Goal: Task Accomplishment & Management: Use online tool/utility

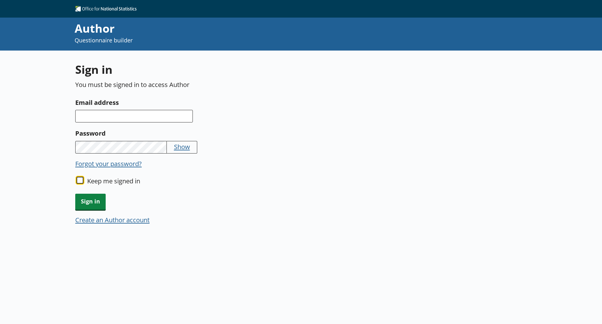
click at [78, 179] on input "Keep me signed in" at bounding box center [79, 179] width 7 height 7
checkbox input "true"
click at [111, 116] on input "Email address" at bounding box center [134, 116] width 118 height 13
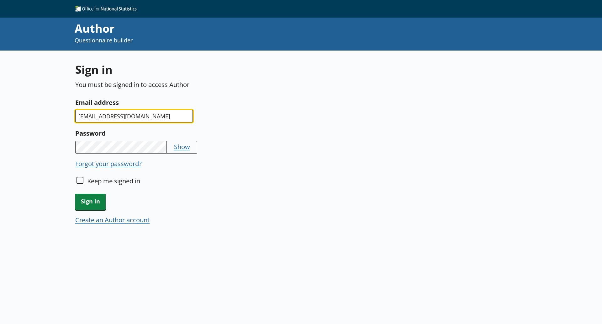
type input "[EMAIL_ADDRESS][DOMAIN_NAME]"
click at [179, 148] on button "Show" at bounding box center [182, 146] width 16 height 9
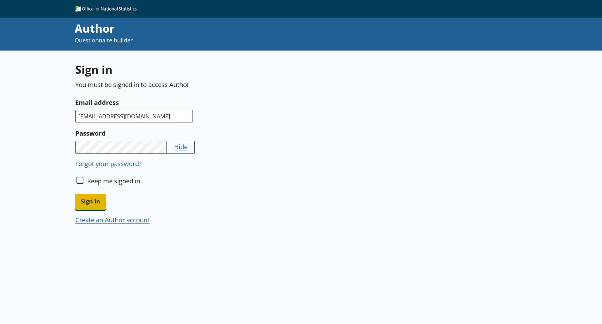
click at [89, 206] on span "Sign in" at bounding box center [90, 201] width 30 height 16
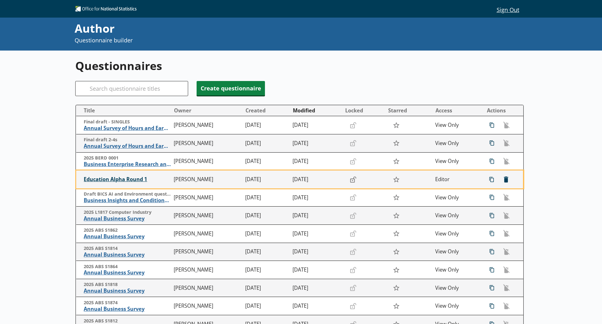
click at [123, 178] on span "Education Alpha Round 1" at bounding box center [127, 179] width 87 height 7
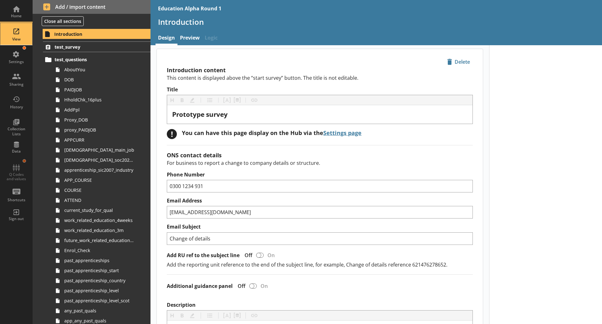
click at [18, 36] on div "View" at bounding box center [16, 34] width 22 height 22
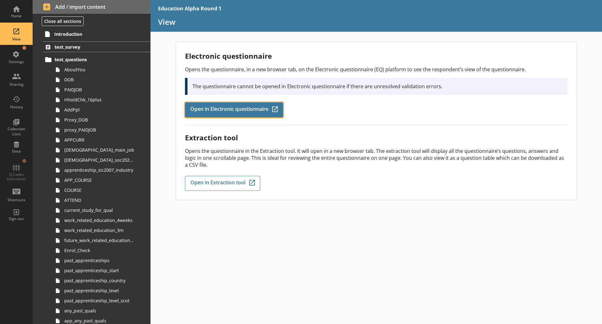
click at [248, 108] on span "Open in Electronic questionnaire" at bounding box center [229, 109] width 78 height 7
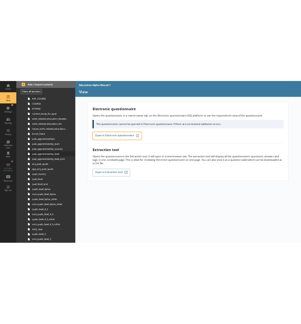
scroll to position [148, 0]
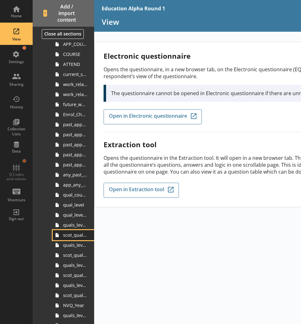
click at [73, 233] on span "scot_quals_level_6plus" at bounding box center [75, 235] width 24 height 6
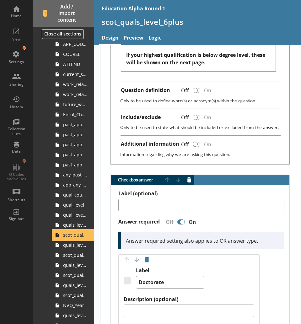
scroll to position [212, 0]
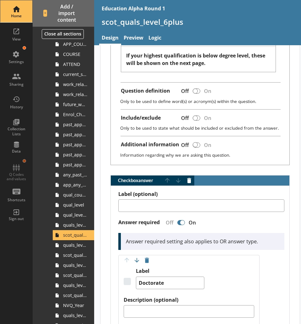
click at [19, 13] on div "Home" at bounding box center [16, 15] width 22 height 5
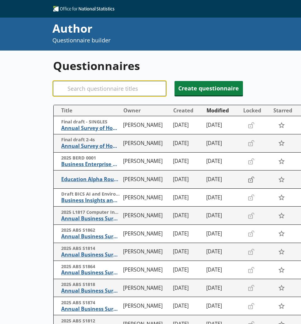
click at [100, 91] on input "Search" at bounding box center [109, 88] width 113 height 15
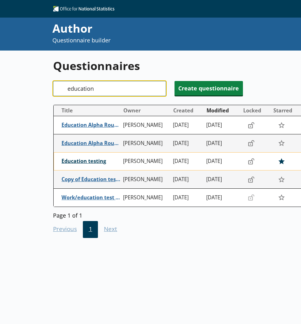
type input "education"
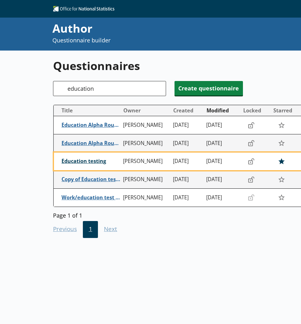
click at [93, 163] on span "Education testing" at bounding box center [90, 161] width 59 height 7
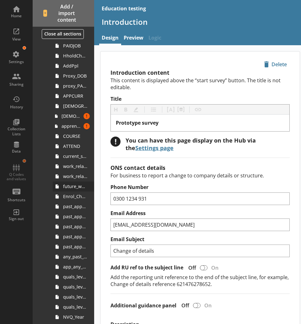
scroll to position [82, 0]
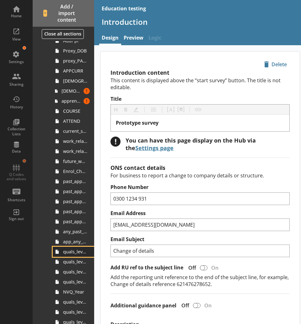
click at [76, 253] on span "quals_level_6plus" at bounding box center [75, 251] width 24 height 6
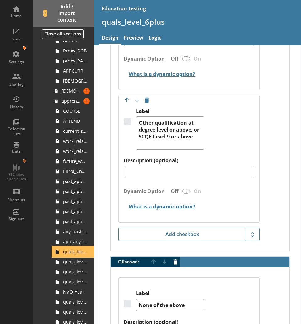
scroll to position [1405, 0]
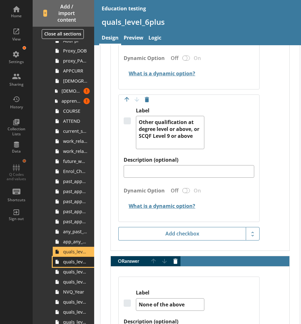
click at [73, 263] on span "quals_level_6plus_other" at bounding box center [75, 261] width 24 height 6
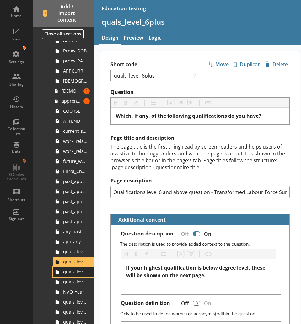
click at [66, 275] on link "quals_level_4_5" at bounding box center [73, 271] width 41 height 10
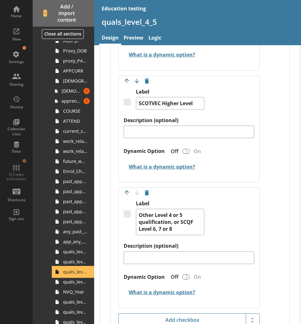
scroll to position [1539, 0]
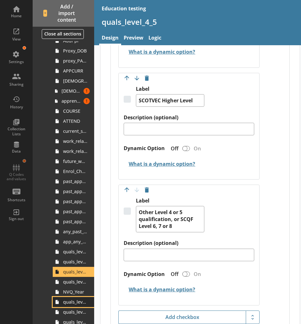
click at [74, 304] on span "quals_level_3" at bounding box center [75, 301] width 24 height 6
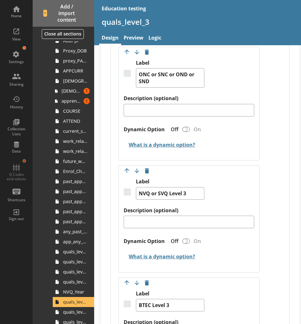
scroll to position [985, 0]
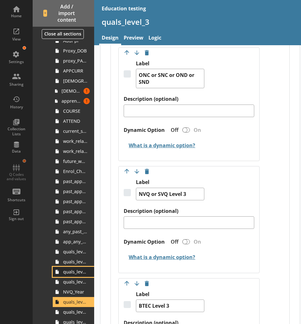
click at [75, 271] on span "quals_level_4_5" at bounding box center [75, 271] width 24 height 6
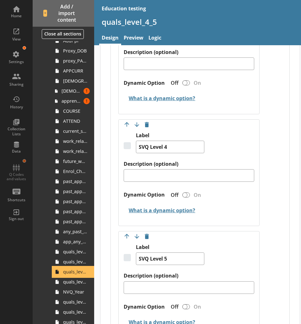
scroll to position [805, 0]
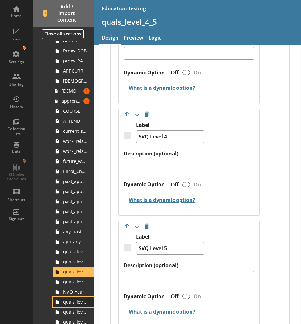
click at [72, 304] on span "quals_level_3" at bounding box center [75, 301] width 24 height 6
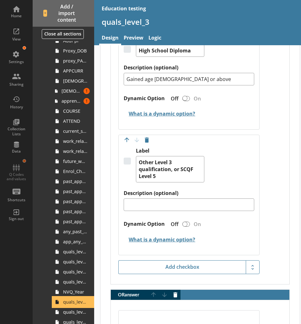
scroll to position [1827, 0]
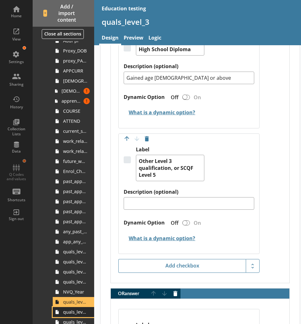
click at [69, 315] on link "quals_level_3_other" at bounding box center [73, 312] width 41 height 10
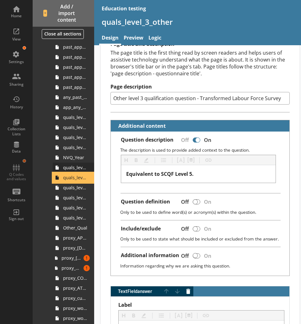
scroll to position [216, 0]
click at [70, 190] on span "quals_level_2" at bounding box center [75, 187] width 24 height 6
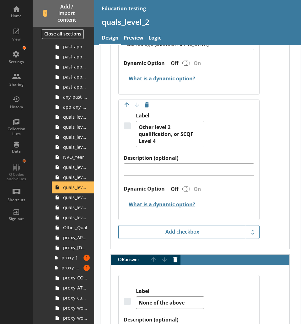
scroll to position [1540, 0]
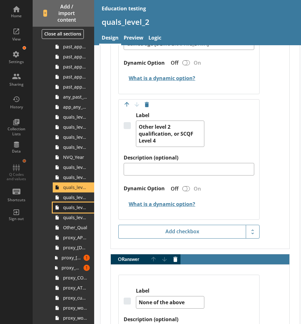
click at [72, 208] on span "quals_level_1" at bounding box center [75, 207] width 24 height 6
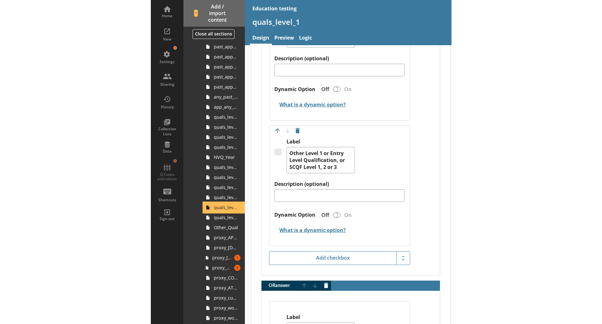
scroll to position [1468, 0]
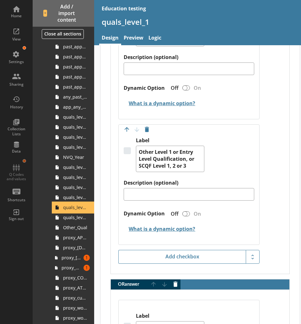
type textarea "x"
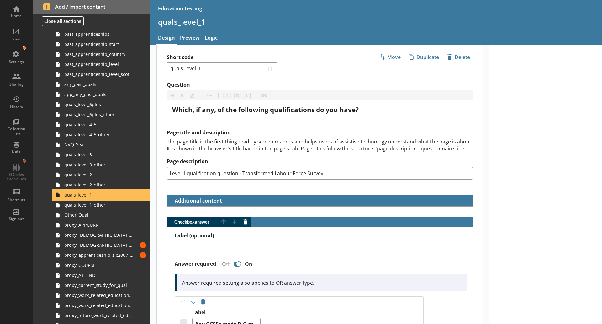
scroll to position [0, 0]
